Goal: Navigation & Orientation: Find specific page/section

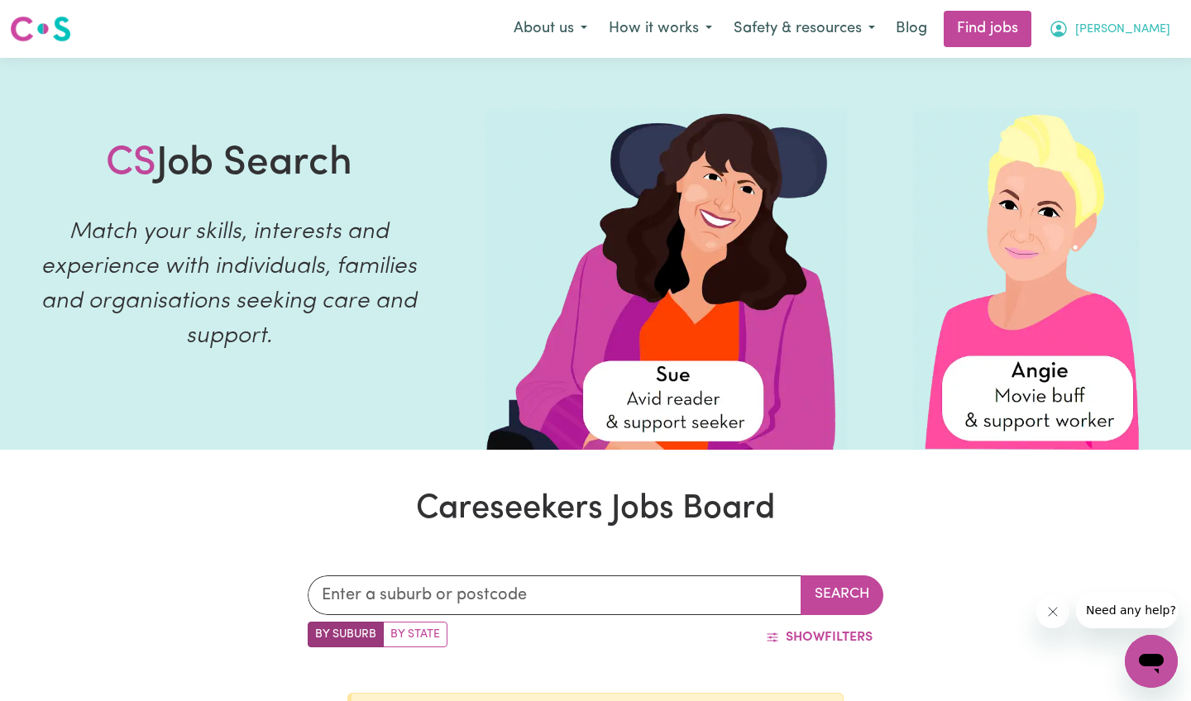
click at [1044, 32] on span "[PERSON_NAME]" at bounding box center [1122, 30] width 95 height 18
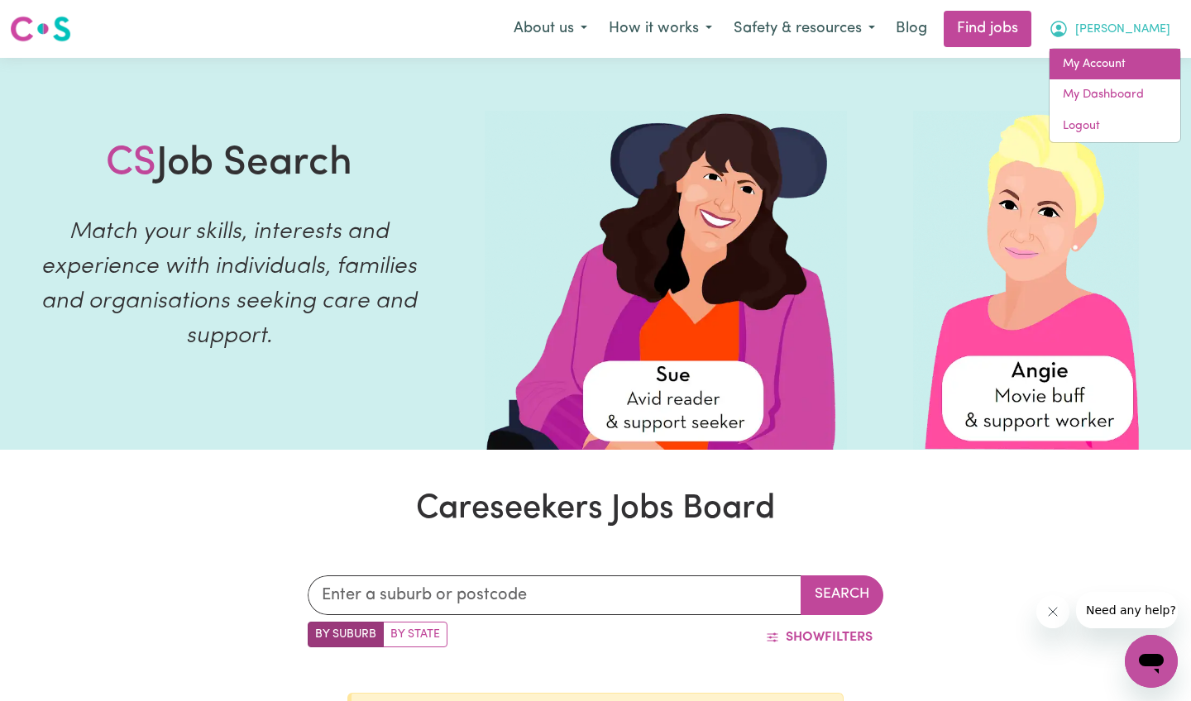
click at [1044, 59] on link "My Account" at bounding box center [1114, 64] width 131 height 31
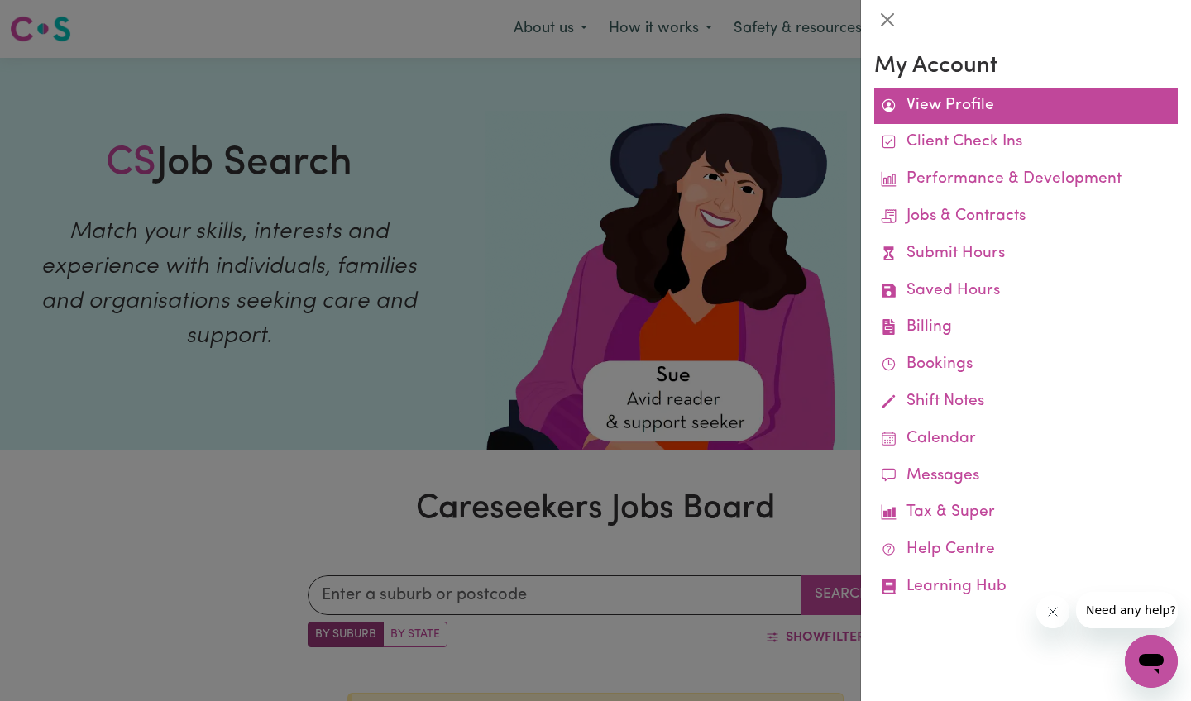
click at [984, 106] on link "View Profile" at bounding box center [1025, 106] width 303 height 37
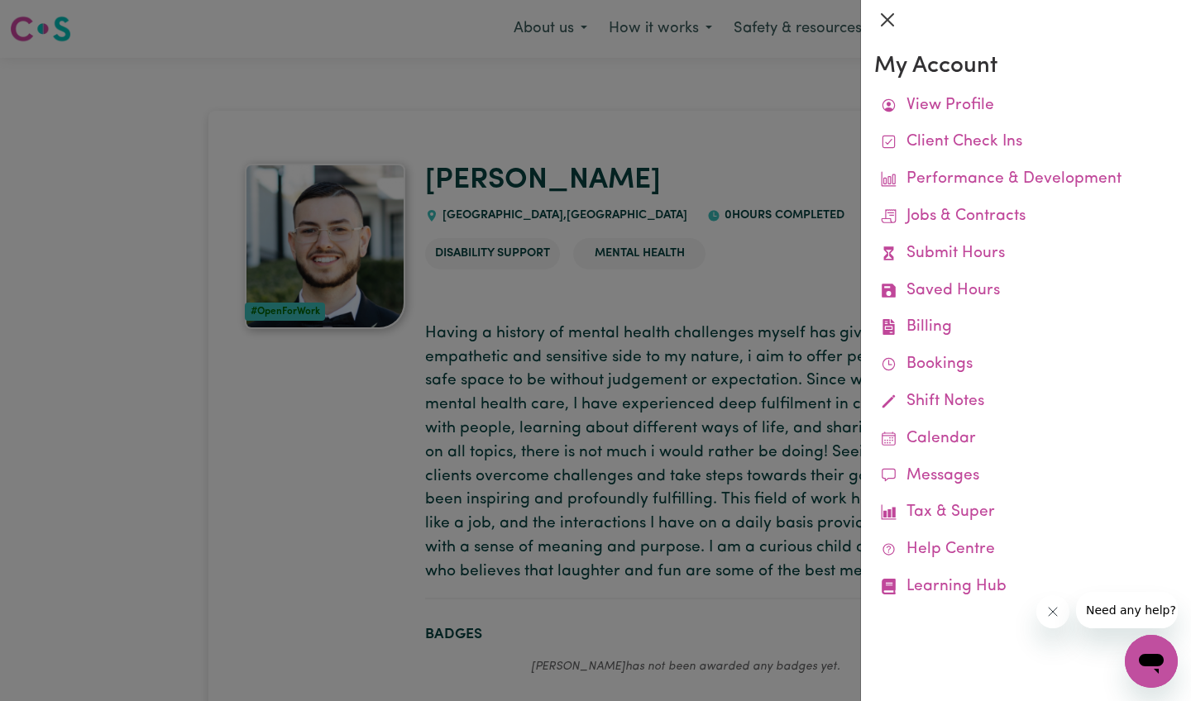
click at [887, 21] on button "Close" at bounding box center [887, 20] width 26 height 26
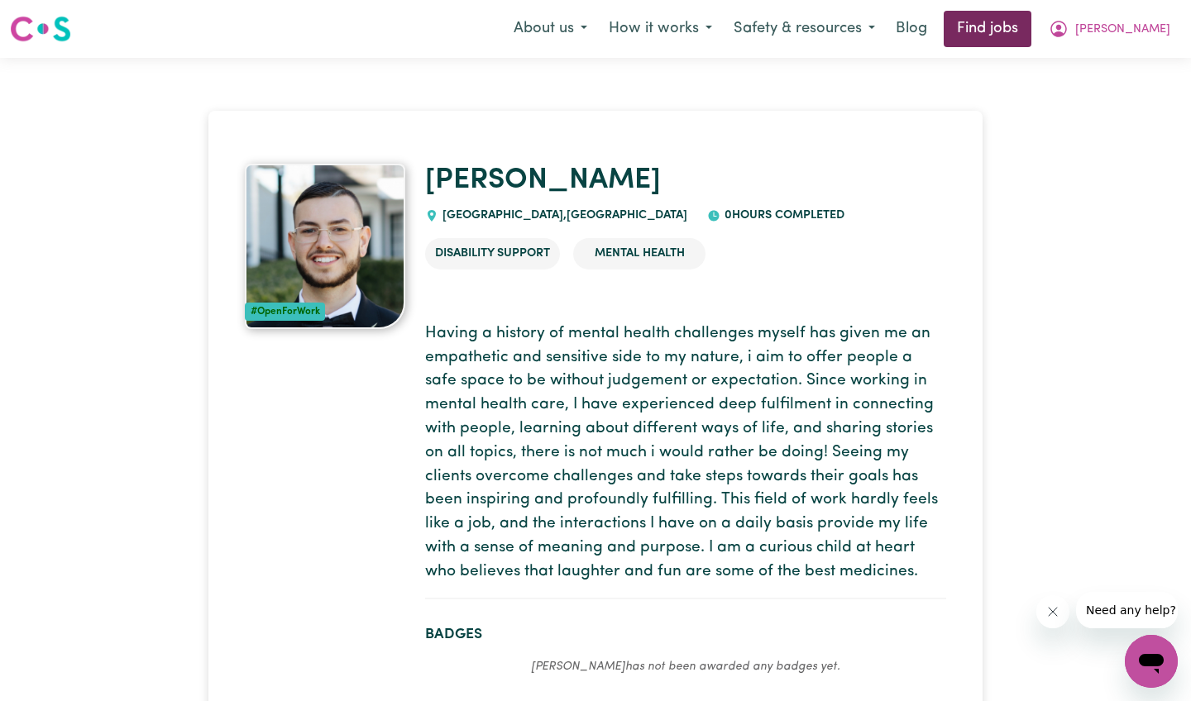
click at [1024, 26] on link "Find jobs" at bounding box center [987, 29] width 88 height 36
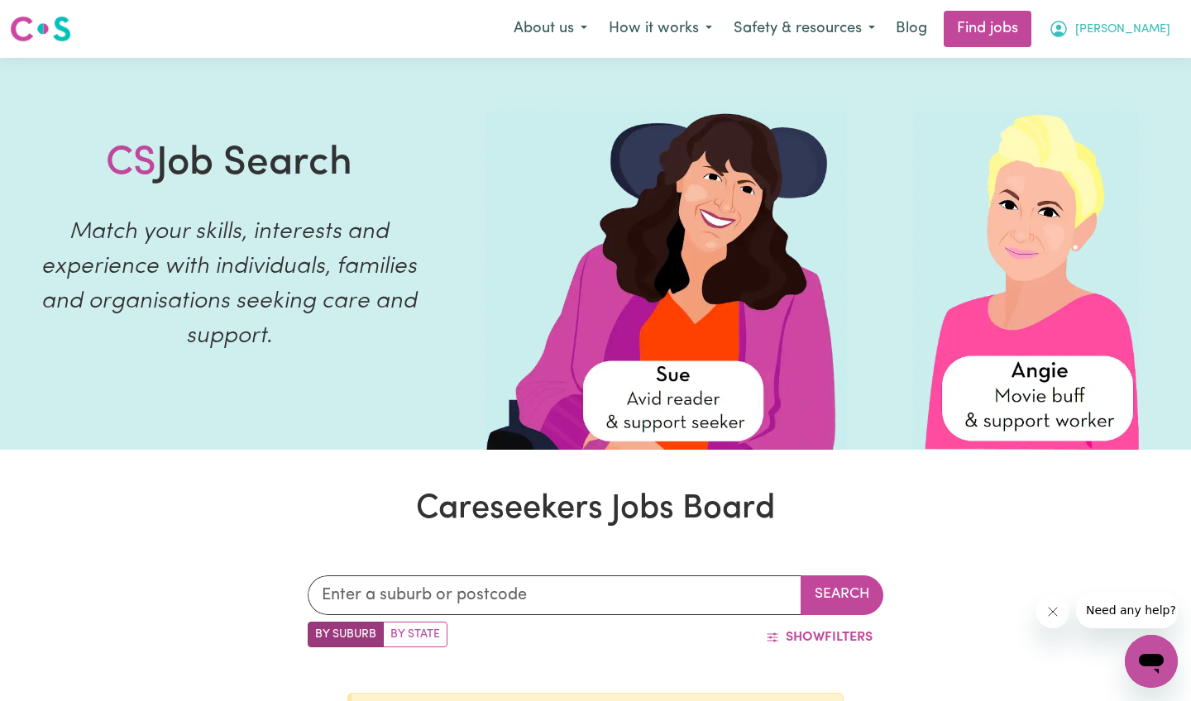
click at [1044, 26] on span "[PERSON_NAME]" at bounding box center [1122, 30] width 95 height 18
